Goal: Find specific page/section: Find specific page/section

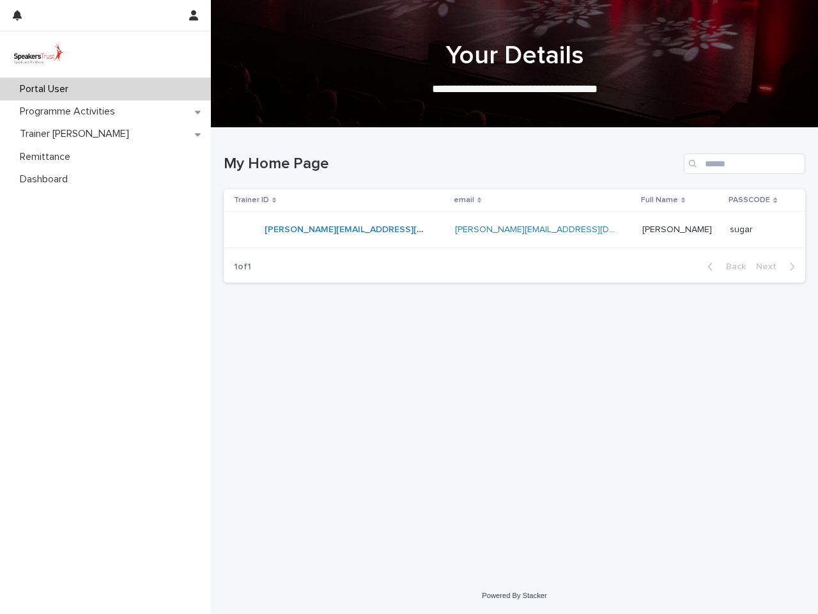
click at [95, 15] on div at bounding box center [95, 15] width 164 height 31
click at [21, 19] on icon "button" at bounding box center [17, 15] width 9 height 10
click at [196, 15] on icon "button" at bounding box center [193, 15] width 9 height 10
click at [515, 64] on div at bounding box center [409, 307] width 818 height 614
click at [339, 200] on div "Trainer ID" at bounding box center [340, 200] width 212 height 14
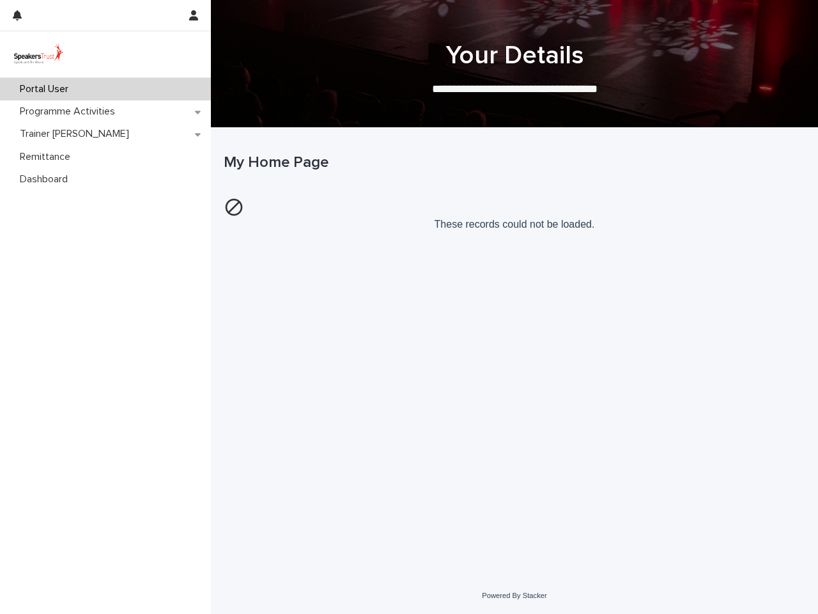
click at [672, 200] on p "These records could not be loaded." at bounding box center [515, 213] width 582 height 43
click at [754, 200] on p "These records could not be loaded." at bounding box center [515, 213] width 582 height 43
click at [726, 267] on div "Loading... Saving… Loading... Saving… My Home Page These records could not be l…" at bounding box center [514, 336] width 594 height 417
click at [779, 267] on div "Loading... Saving… Loading... Saving… My Home Page These records could not be l…" at bounding box center [514, 336] width 594 height 417
